Goal: Information Seeking & Learning: Find specific fact

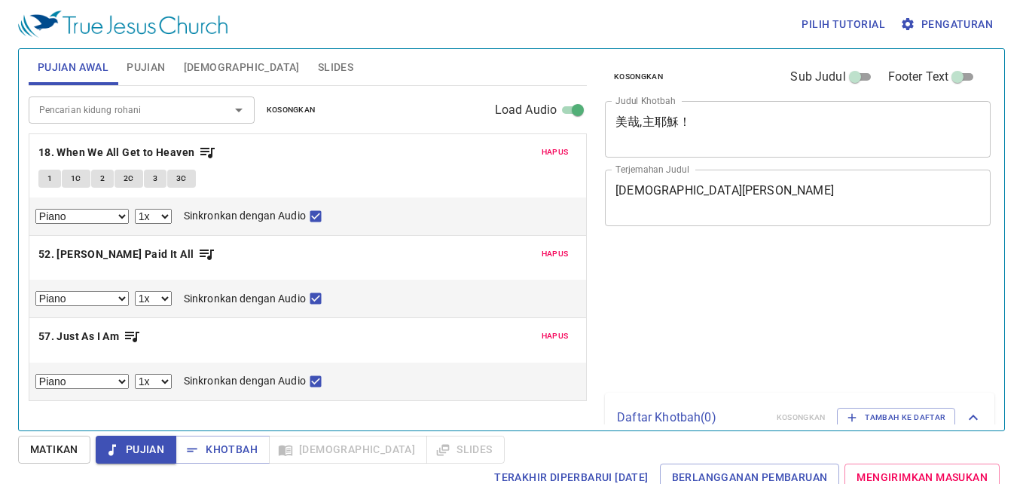
select select "1"
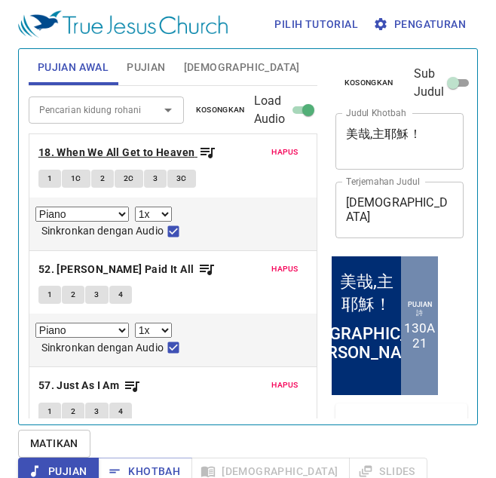
click at [172, 156] on b "18. When We All Get to Heaven" at bounding box center [116, 152] width 157 height 19
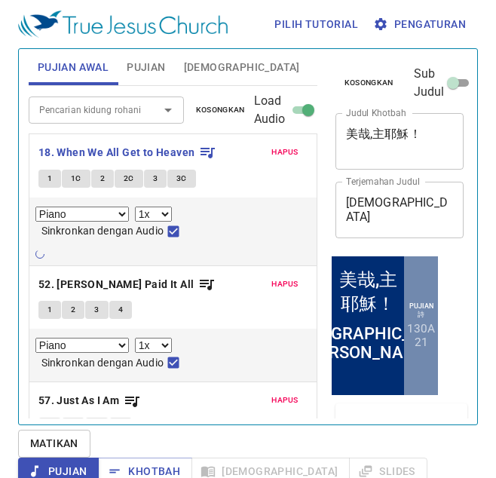
click at [206, 69] on span "Alkitab" at bounding box center [242, 67] width 116 height 19
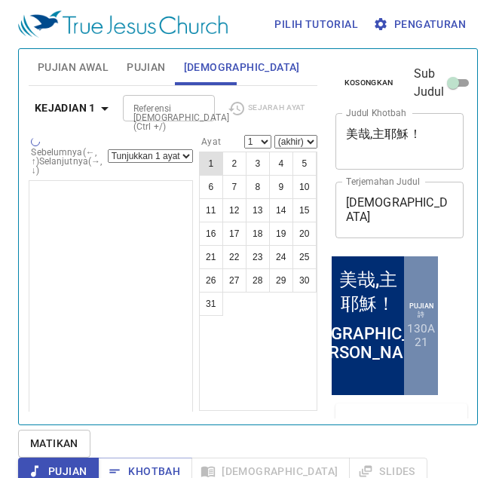
click at [211, 167] on button "1" at bounding box center [211, 163] width 24 height 24
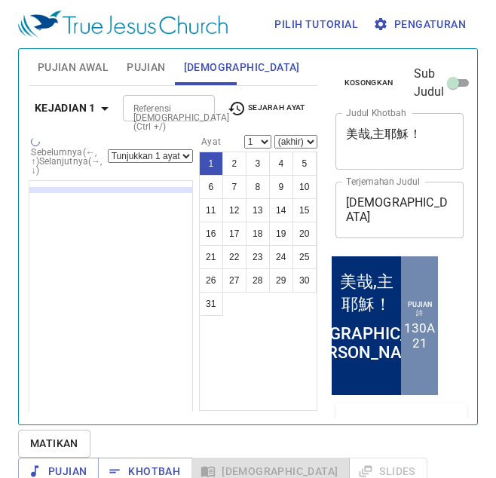
click at [185, 151] on select "Tunjukkan 1 ayat Tunjukkan 2 ayat Tunjukkan 3 ayat Tunjukkan 4 ayat Tunjukkan 5…" at bounding box center [150, 156] width 85 height 14
click at [168, 149] on select "Tunjukkan 1 ayat Tunjukkan 2 ayat Tunjukkan 3 ayat Tunjukkan 4 ayat Tunjukkan 5…" at bounding box center [150, 156] width 85 height 14
click at [166, 149] on select "Tunjukkan 1 ayat Tunjukkan 2 ayat Tunjukkan 3 ayat Tunjukkan 4 ayat Tunjukkan 5…" at bounding box center [150, 156] width 85 height 14
click at [304, 139] on select "(akhir) 2 3 4 5 6 7 8 9 10 11 12 13 14 15 16 17 18 19 20 21 22 23 24 25 26 27 2…" at bounding box center [295, 142] width 43 height 14
click at [264, 139] on select "1 2 3 4 5 6 7 8 9 10 11 12 13 14 15 16 17 18 19 20 21 22 23 24 25 26 27 28 29 3…" at bounding box center [257, 142] width 27 height 14
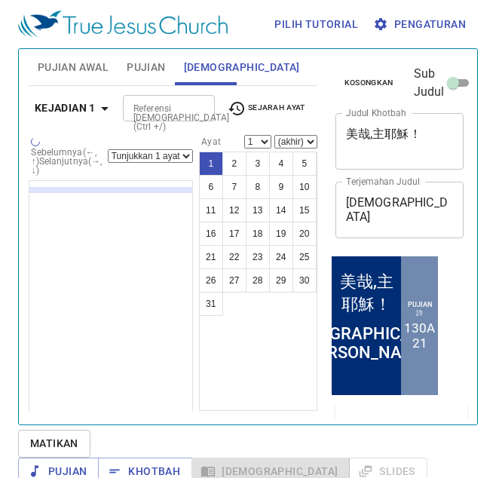
select select "16"
click at [244, 135] on select "1 2 3 4 5 6 7 8 9 10 11 12 13 14 15 16 17 18 19 20 21 22 23 24 25 26 27 28 29 3…" at bounding box center [257, 142] width 27 height 14
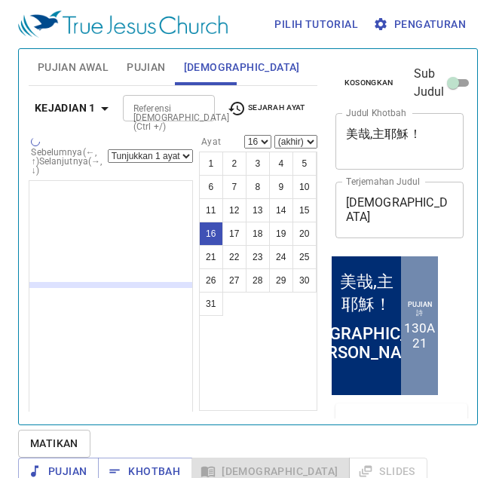
click at [305, 136] on select "(akhir) 17 18 19 20 21 22 23 24 25 26 27 28 29 30 31" at bounding box center [295, 142] width 43 height 14
click at [274, 135] on select "(akhir) 17 18 19 20 21 22 23 24 25 26 27 28 29 30 31" at bounding box center [295, 142] width 43 height 14
click at [306, 142] on select "(akhir) 17 18 19 20 21 22 23 24 25 26 27 28 29 30 31" at bounding box center [295, 142] width 43 height 14
click at [274, 135] on select "(akhir) 17 18 19 20 21 22 23 24 25 26 27 28 29 30 31" at bounding box center [295, 142] width 43 height 14
click at [301, 140] on select "(akhir) 17 18 19 20 21 22 23 24 25 26 27 28 29 30 31" at bounding box center [295, 142] width 43 height 14
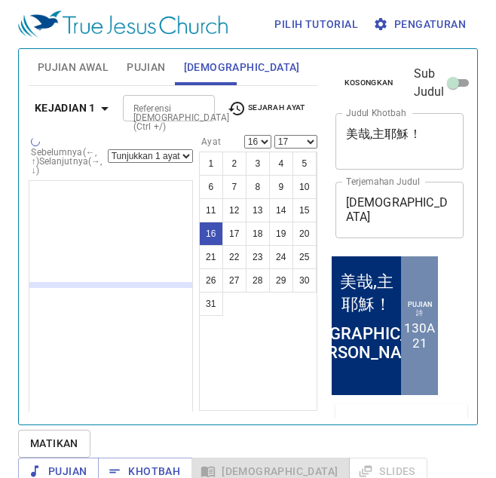
select select "23"
click at [274, 135] on select "(akhir) 17 18 19 20 21 22 23 24 25 26 27 28 29 30 31" at bounding box center [295, 142] width 43 height 14
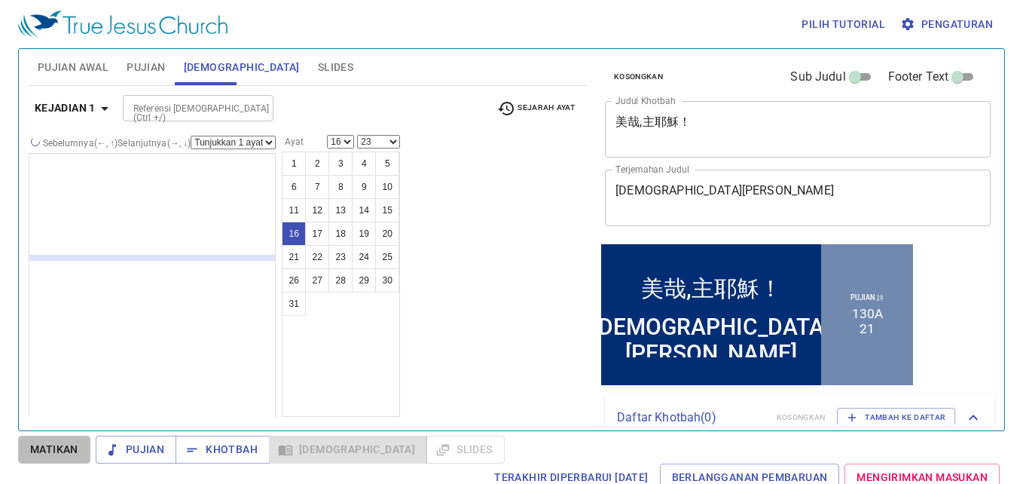
click at [52, 456] on span "Matikan" at bounding box center [54, 449] width 48 height 19
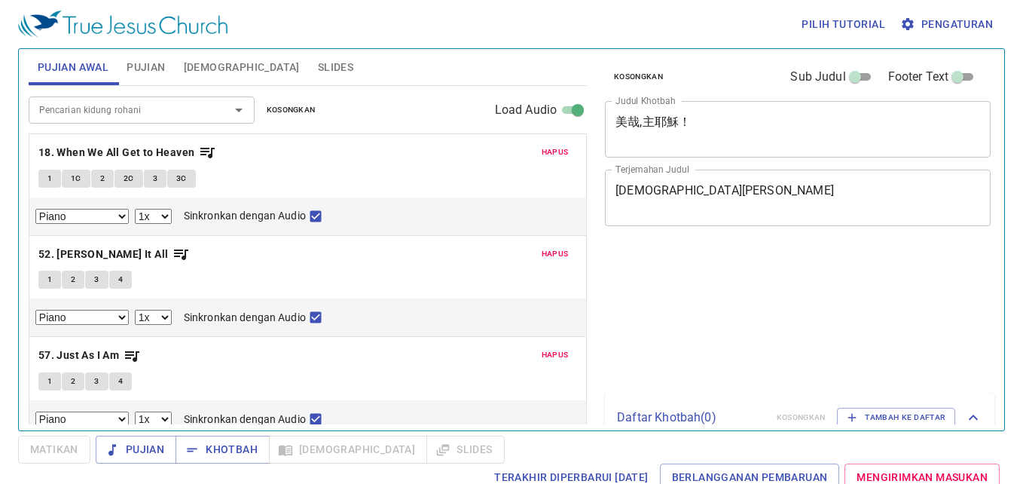
select select "1"
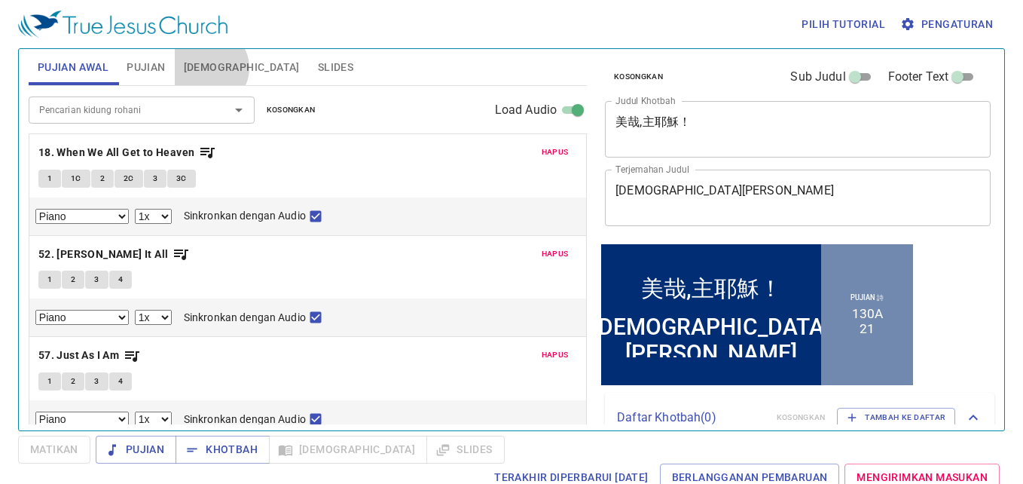
click at [209, 68] on span "Alkitab" at bounding box center [242, 67] width 116 height 19
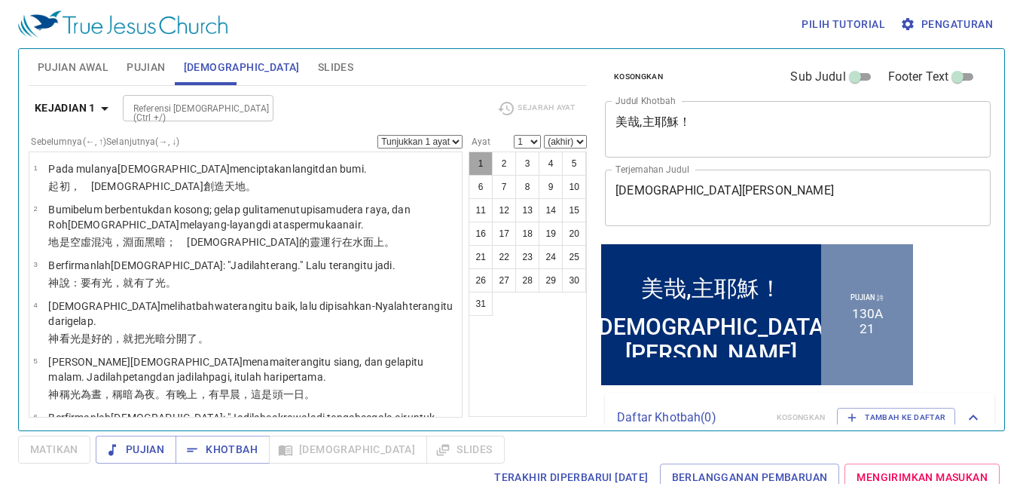
click at [481, 166] on button "1" at bounding box center [481, 163] width 24 height 24
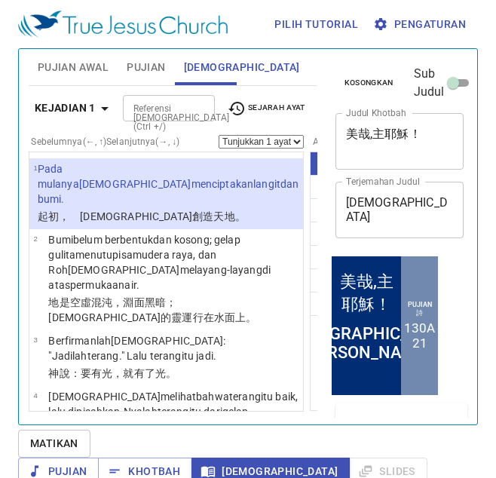
click at [385, 142] on select "(akhir) 2 3 4 5 6 7 8 9 10 11 12 13 14 15 16 17 18 19 20 21 22 23 24 25 26 27 2…" at bounding box center [406, 142] width 43 height 14
select select "6"
click at [385, 135] on select "(akhir) 2 3 4 5 6 7 8 9 10 11 12 13 14 15 16 17 18 19 20 21 22 23 24 25 26 27 2…" at bounding box center [406, 142] width 43 height 14
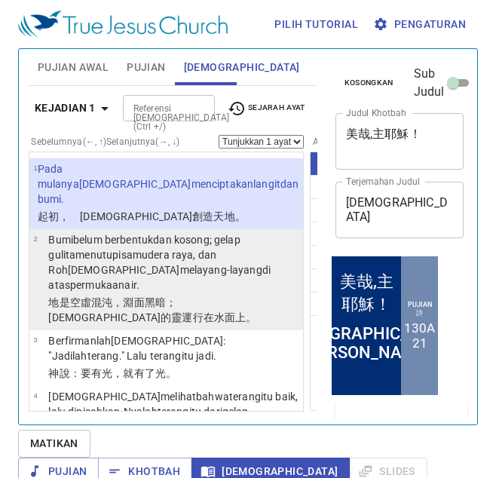
click at [111, 292] on p "Bumi belum berbentuk dan kosong ; gelap gulita menutupi samudera raya , dan Roh…" at bounding box center [173, 262] width 250 height 60
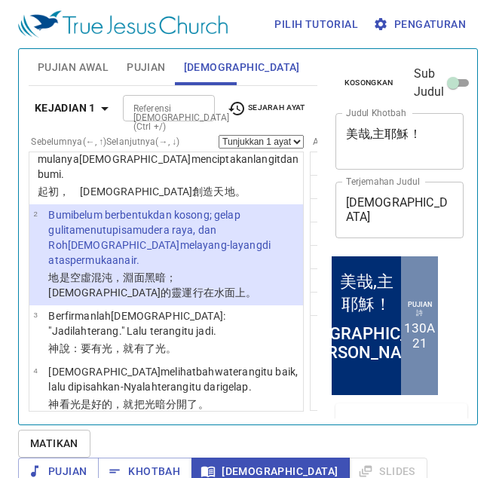
scroll to position [42, 0]
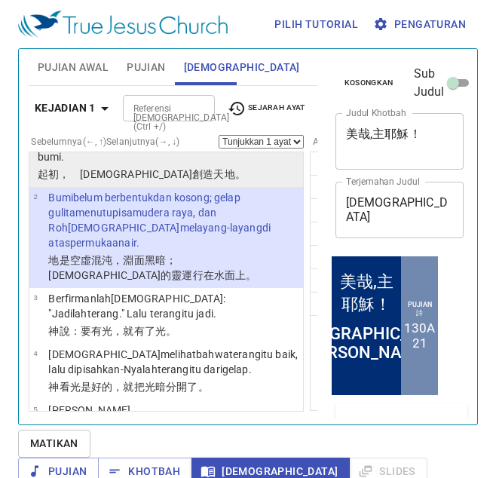
click at [192, 180] on wh430 "創造 天 地 。" at bounding box center [218, 174] width 53 height 12
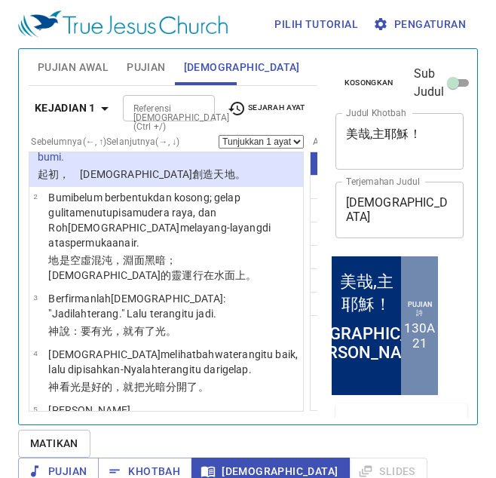
scroll to position [0, 0]
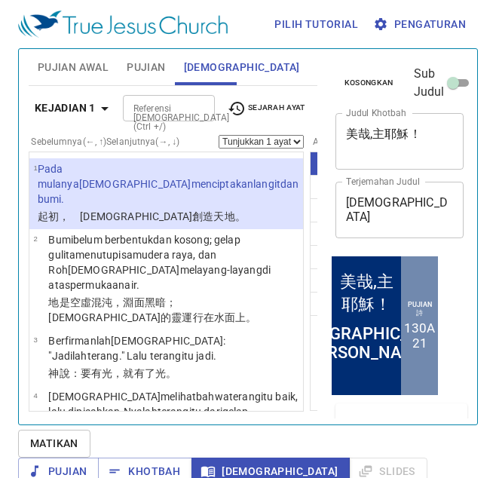
click at [218, 148] on select "Tunjukkan 1 ayat Tunjukkan 2 ayat Tunjukkan 3 ayat Tunjukkan 4 ayat Tunjukkan 5…" at bounding box center [260, 142] width 85 height 14
click at [218, 144] on select "Tunjukkan 1 ayat Tunjukkan 2 ayat Tunjukkan 3 ayat Tunjukkan 4 ayat Tunjukkan 5…" at bounding box center [260, 142] width 85 height 14
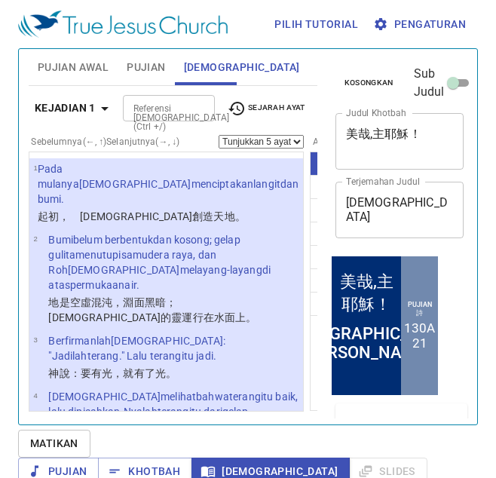
click at [218, 148] on select "Tunjukkan 1 ayat Tunjukkan 2 ayat Tunjukkan 3 ayat Tunjukkan 4 ayat Tunjukkan 5…" at bounding box center [260, 142] width 85 height 14
click at [218, 144] on select "Tunjukkan 1 ayat Tunjukkan 2 ayat Tunjukkan 3 ayat Tunjukkan 4 ayat Tunjukkan 5…" at bounding box center [260, 142] width 85 height 14
click at [218, 148] on select "Tunjukkan 1 ayat Tunjukkan 2 ayat Tunjukkan 3 ayat Tunjukkan 4 ayat Tunjukkan 5…" at bounding box center [260, 142] width 85 height 14
drag, startPoint x: 174, startPoint y: 148, endPoint x: 161, endPoint y: 148, distance: 12.8
click at [218, 148] on select "Tunjukkan 1 ayat Tunjukkan 2 ayat Tunjukkan 3 ayat Tunjukkan 4 ayat Tunjukkan 5…" at bounding box center [260, 142] width 85 height 14
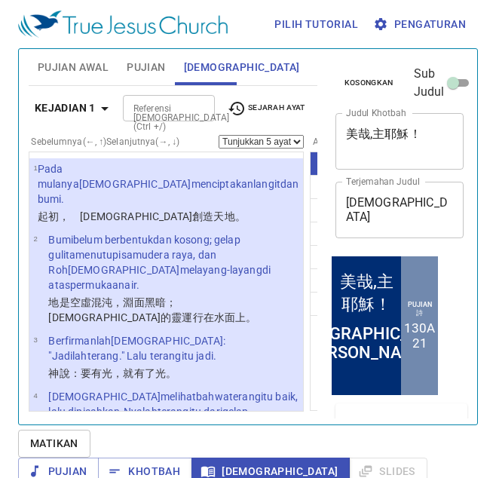
drag, startPoint x: 161, startPoint y: 148, endPoint x: 242, endPoint y: 131, distance: 82.5
click at [242, 131] on div "Kejadian 1 Referensi Alkitab (Ctrl +/) Referensi Alkitab (Ctrl +/) Sejarah Ayat" at bounding box center [173, 113] width 289 height 41
click at [218, 146] on select "Tunjukkan 1 ayat Tunjukkan 2 ayat Tunjukkan 3 ayat Tunjukkan 4 ayat Tunjukkan 5…" at bounding box center [260, 142] width 85 height 14
select select "1"
click at [218, 144] on select "Tunjukkan 1 ayat Tunjukkan 2 ayat Tunjukkan 3 ayat Tunjukkan 4 ayat Tunjukkan 5…" at bounding box center [260, 142] width 85 height 14
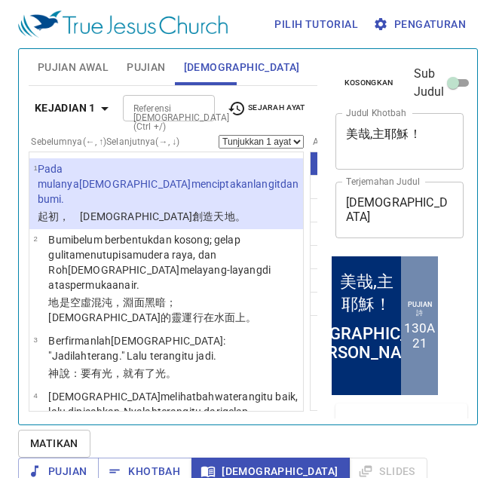
click at [356, 282] on button "28" at bounding box center [368, 280] width 24 height 24
select select "28"
select select
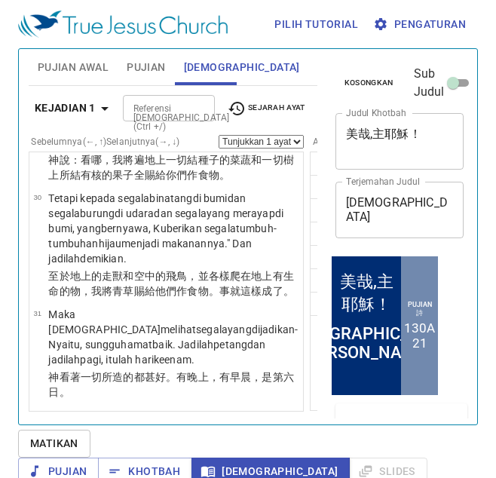
scroll to position [35, 0]
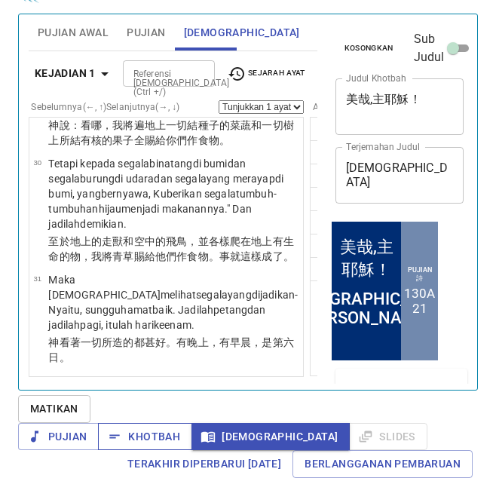
click at [180, 427] on span "Khotbah" at bounding box center [145, 436] width 70 height 19
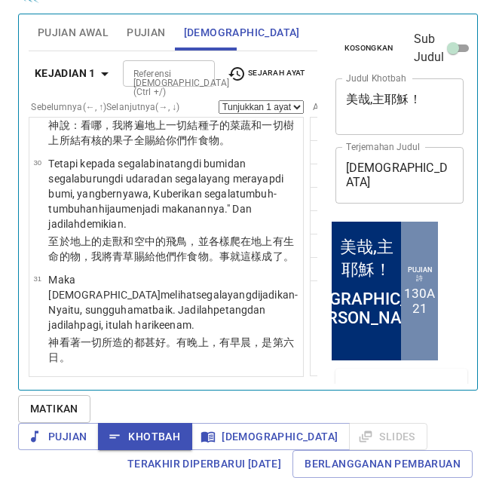
click at [318, 38] on span "Slides" at bounding box center [335, 32] width 35 height 19
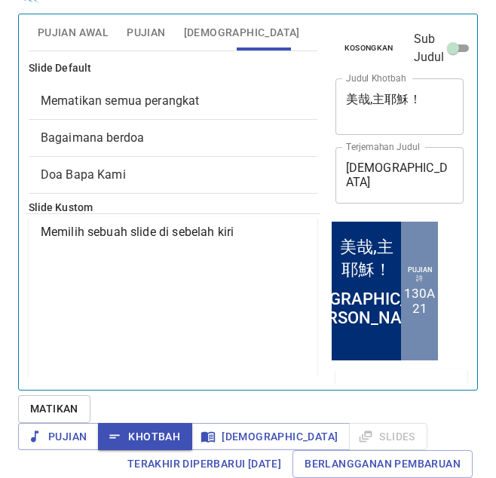
click at [70, 28] on span "Pujian Awal" at bounding box center [73, 32] width 71 height 19
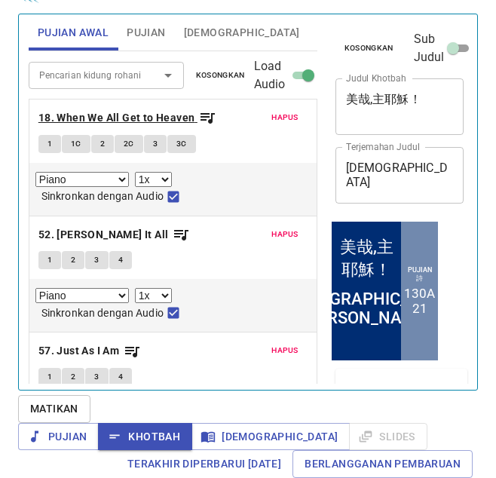
click at [102, 123] on b "18. When We All Get to Heaven" at bounding box center [116, 117] width 157 height 19
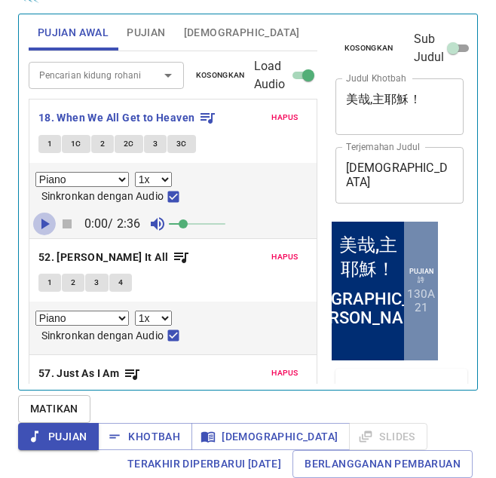
click at [50, 213] on button "button" at bounding box center [44, 223] width 23 height 23
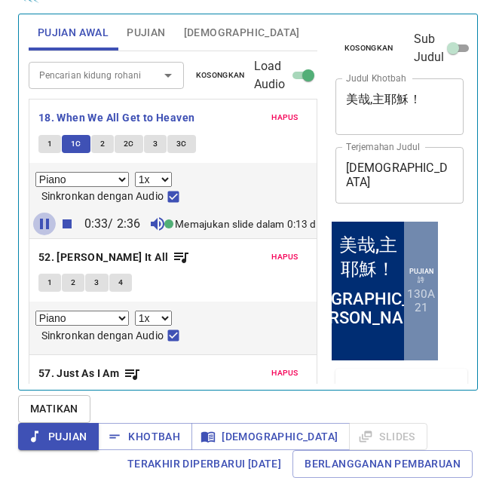
click at [49, 225] on icon "button" at bounding box center [44, 224] width 18 height 18
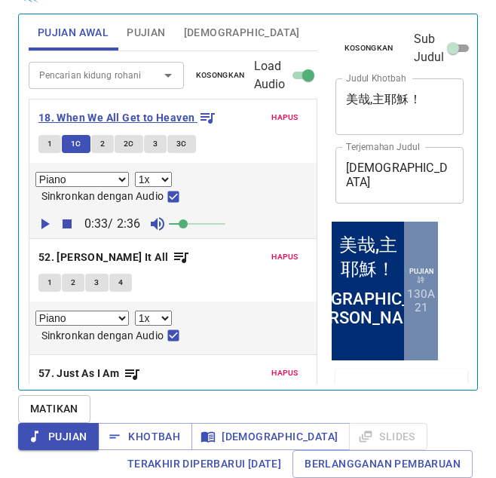
click at [148, 114] on b "18. When We All Get to Heaven" at bounding box center [116, 117] width 157 height 19
click at [180, 427] on span "Khotbah" at bounding box center [145, 436] width 70 height 19
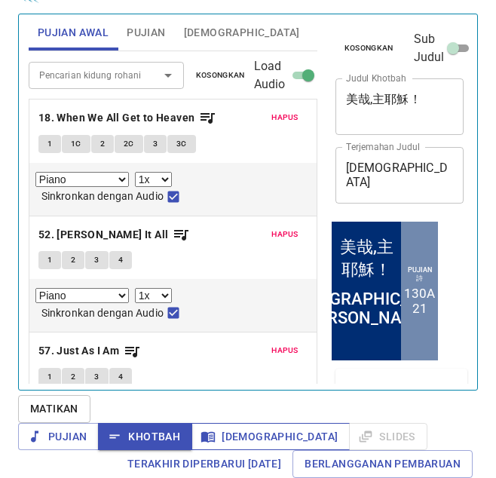
click at [304, 427] on span "Alkitab" at bounding box center [270, 436] width 134 height 19
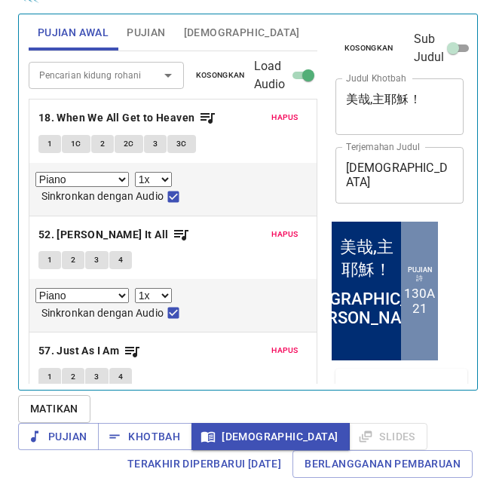
click at [219, 44] on button "Alkitab" at bounding box center [242, 32] width 134 height 36
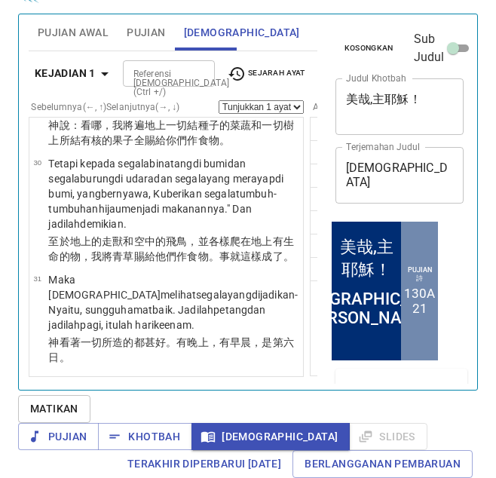
scroll to position [3582, 0]
click at [333, 163] on button "12" at bounding box center [345, 175] width 24 height 24
select select "12"
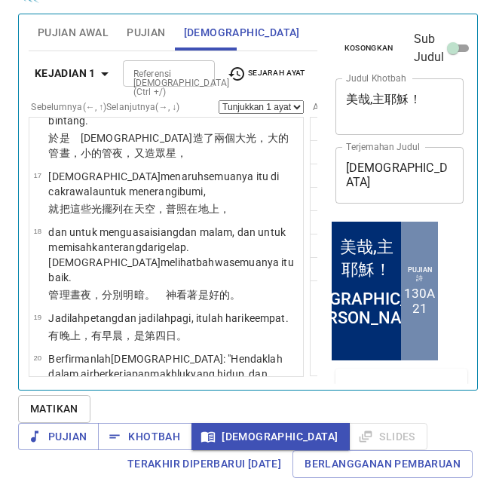
click at [385, 100] on select "(akhir) 13 14 15 16 17 18 19 20 21 22 23 24 25 26 27 28 29 30 31" at bounding box center [406, 107] width 43 height 14
select select "19"
click at [385, 100] on select "(akhir) 13 14 15 16 17 18 19 20 21 22 23 24 25 26 27 28 29 30 31" at bounding box center [406, 107] width 43 height 14
click at [380, 210] on button "24" at bounding box center [392, 222] width 24 height 24
select select "24"
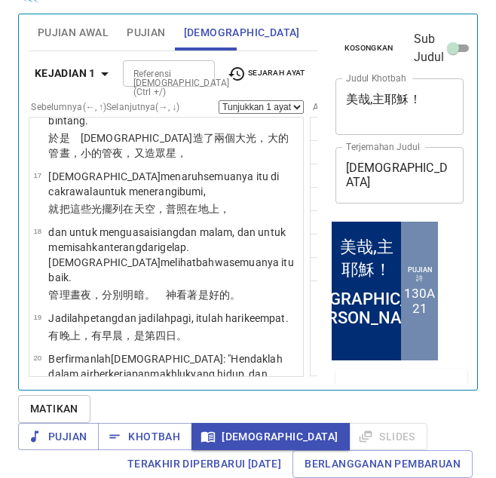
select select
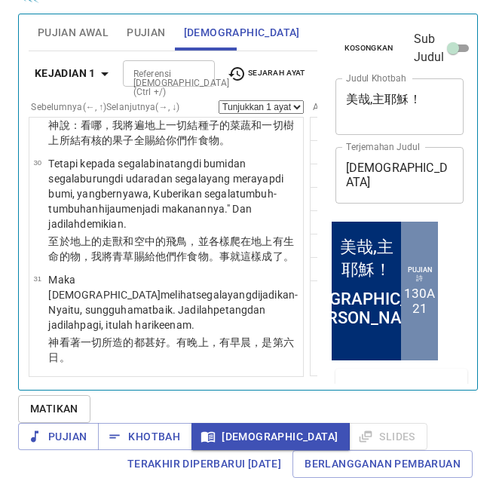
click at [218, 100] on select "Tunjukkan 1 ayat Tunjukkan 2 ayat Tunjukkan 3 ayat Tunjukkan 4 ayat Tunjukkan 5…" at bounding box center [260, 107] width 85 height 14
select select "5"
click at [218, 100] on select "Tunjukkan 1 ayat Tunjukkan 2 ayat Tunjukkan 3 ayat Tunjukkan 4 ayat Tunjukkan 5…" at bounding box center [260, 107] width 85 height 14
